Goal: Task Accomplishment & Management: Manage account settings

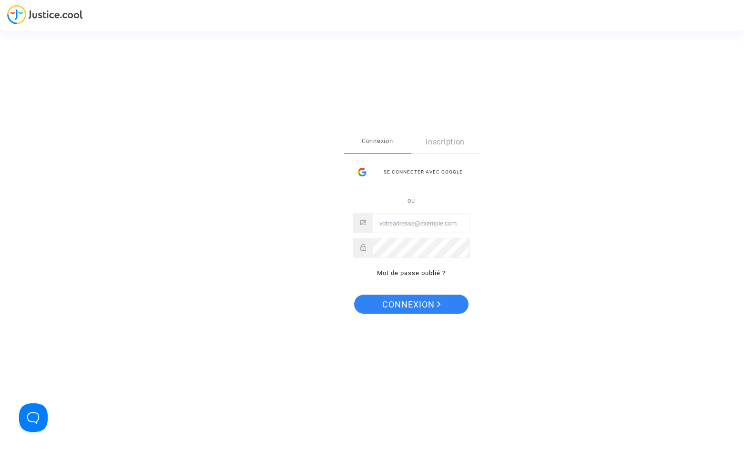
type input "levavasseur.prudence@llpavocat.com"
click at [443, 308] on button "Connexion" at bounding box center [411, 304] width 114 height 19
